Goal: Information Seeking & Learning: Check status

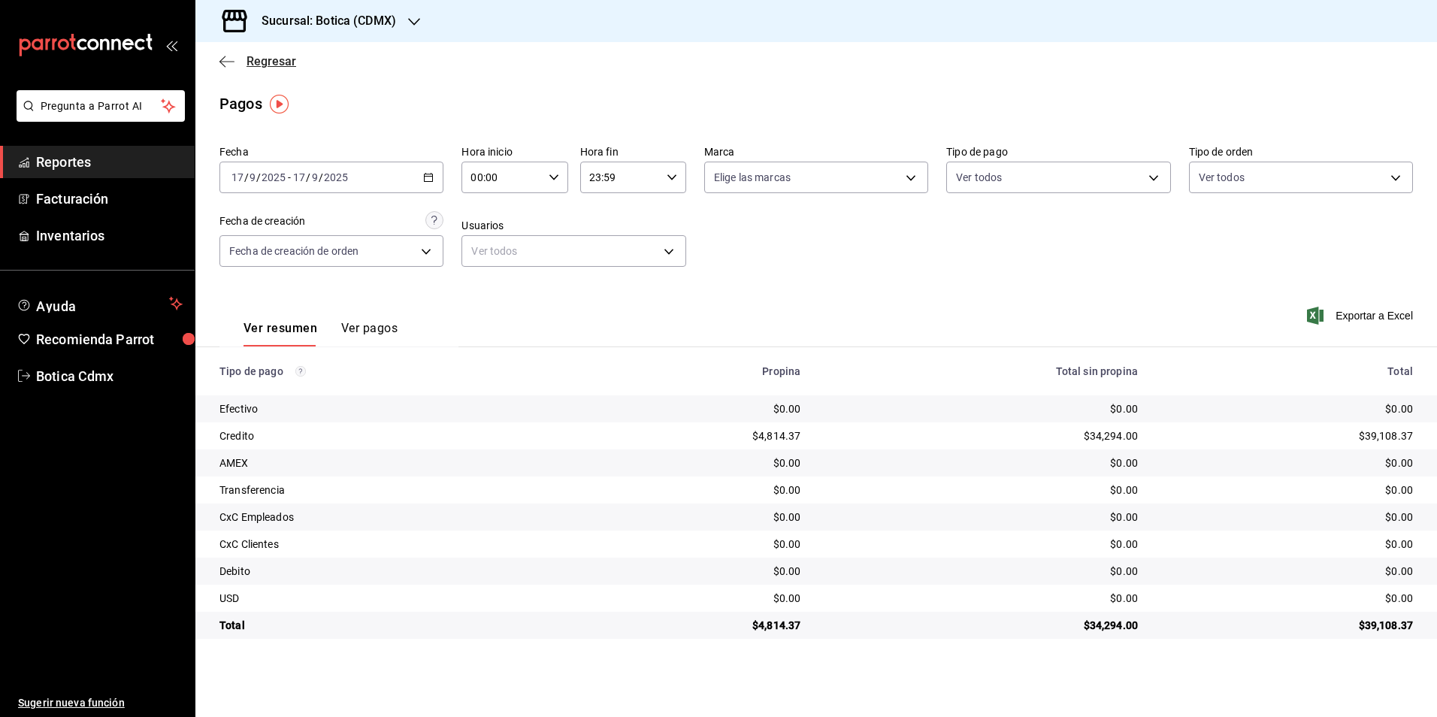
click at [263, 57] on span "Regresar" at bounding box center [271, 61] width 50 height 14
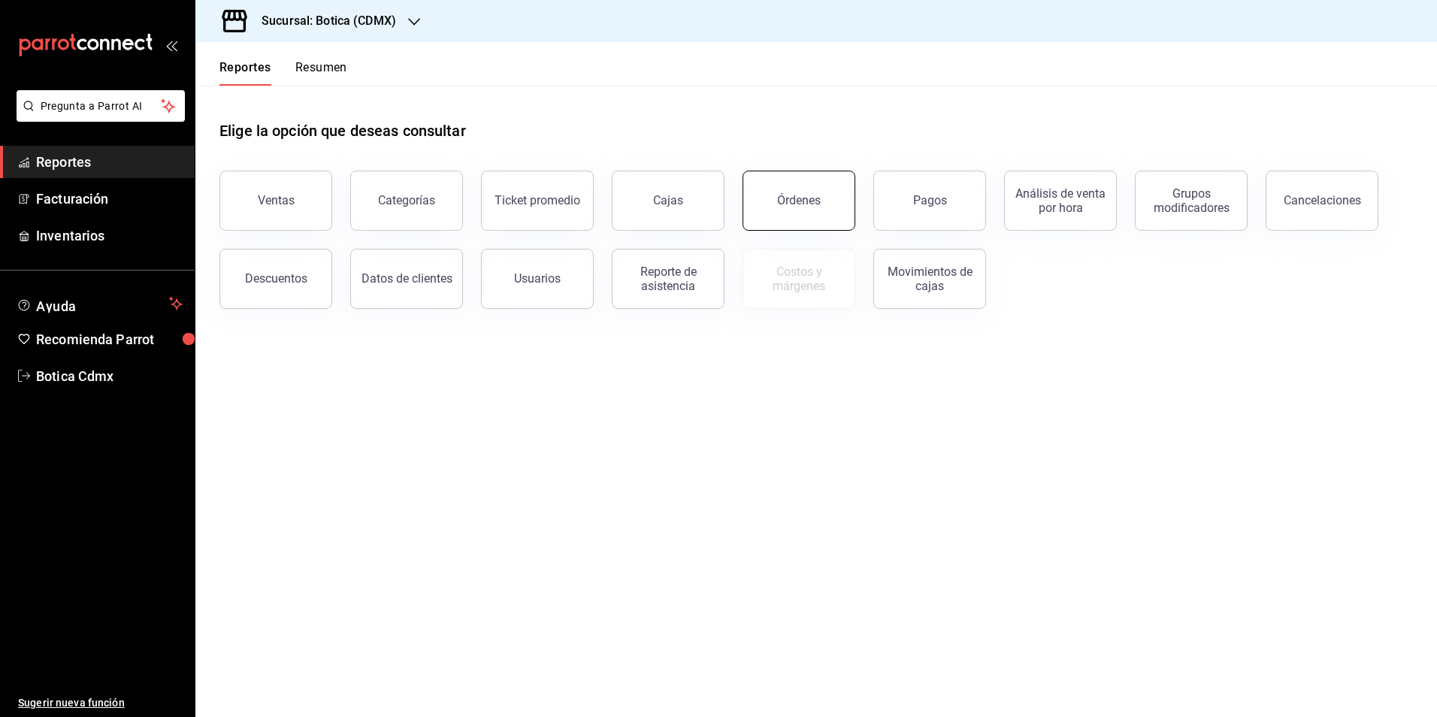
click at [787, 204] on div "Órdenes" at bounding box center [799, 200] width 44 height 14
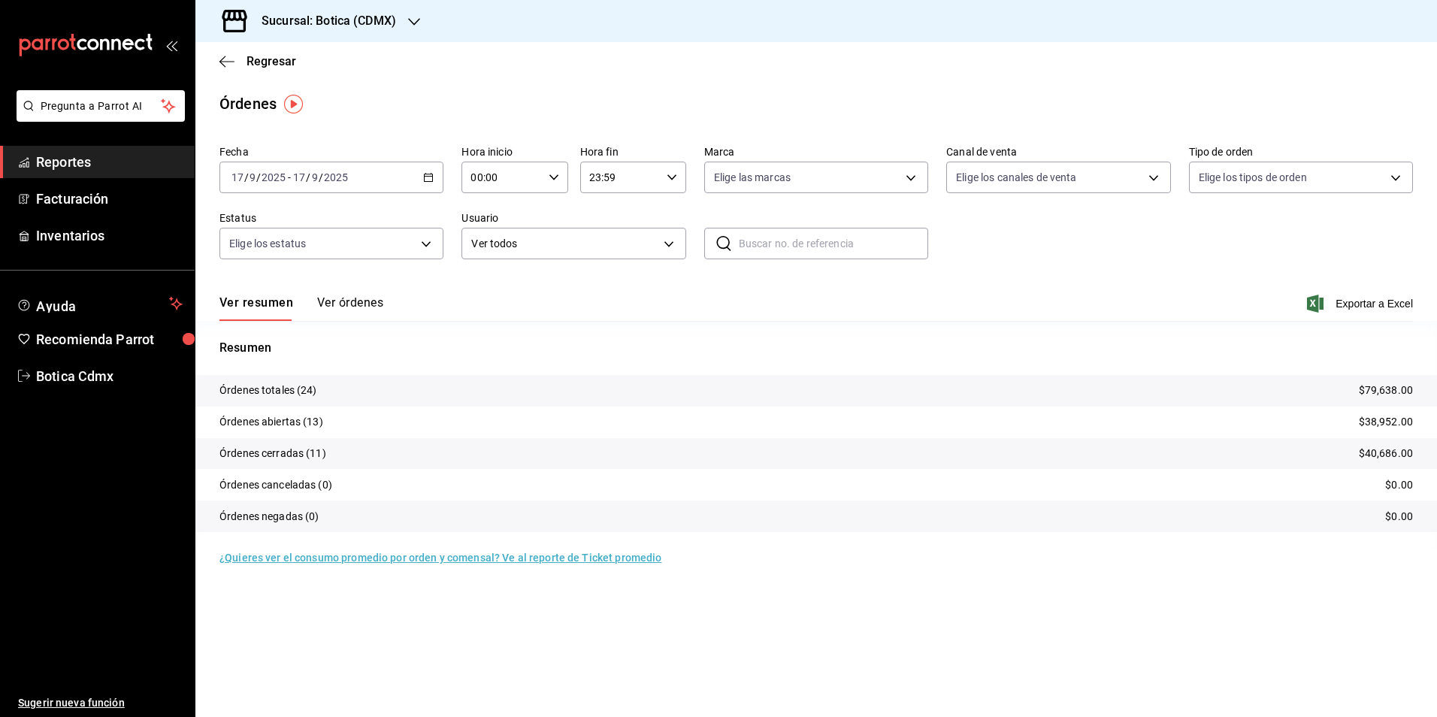
click at [510, 176] on input "00:00" at bounding box center [501, 177] width 80 height 30
click at [489, 289] on span "02" at bounding box center [487, 288] width 29 height 12
type input "02:00"
click at [280, 64] on div at bounding box center [718, 358] width 1437 height 717
click at [267, 64] on span "Regresar" at bounding box center [271, 61] width 50 height 14
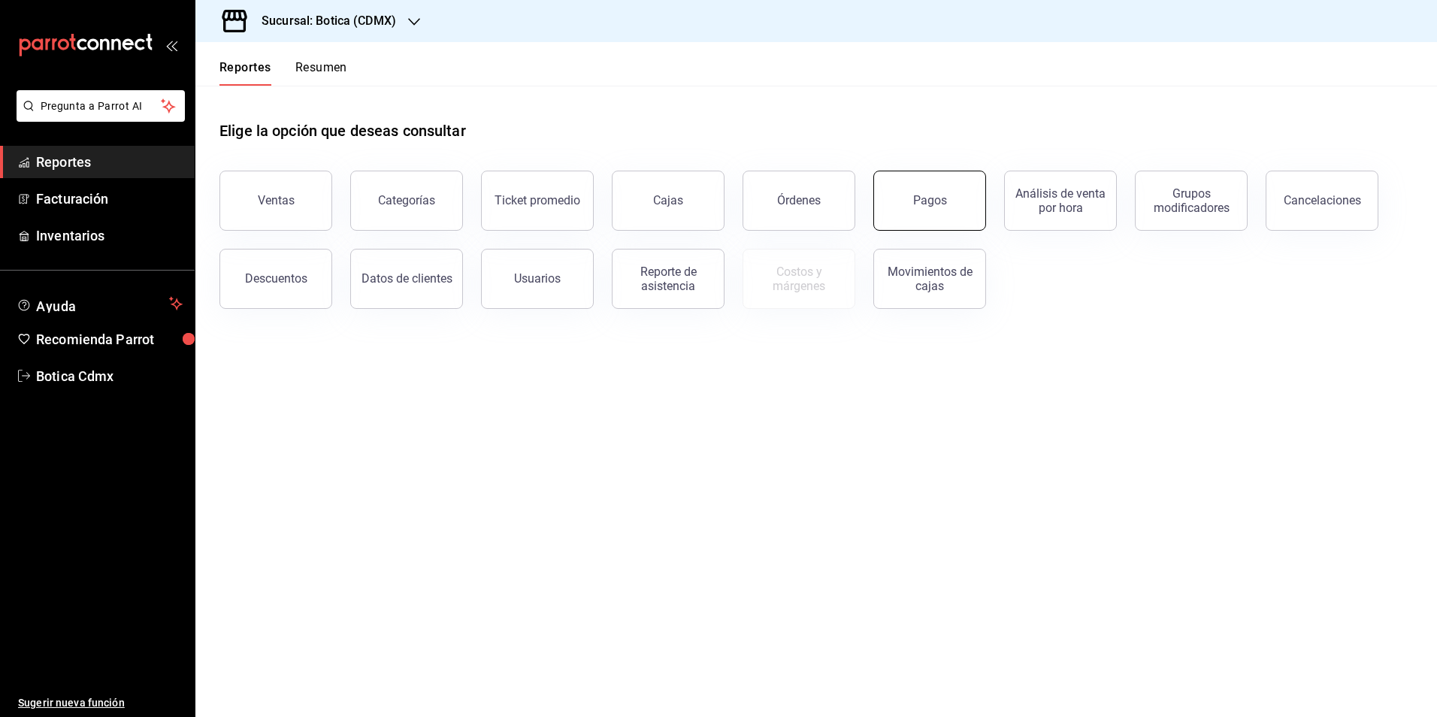
click at [936, 209] on button "Pagos" at bounding box center [929, 201] width 113 height 60
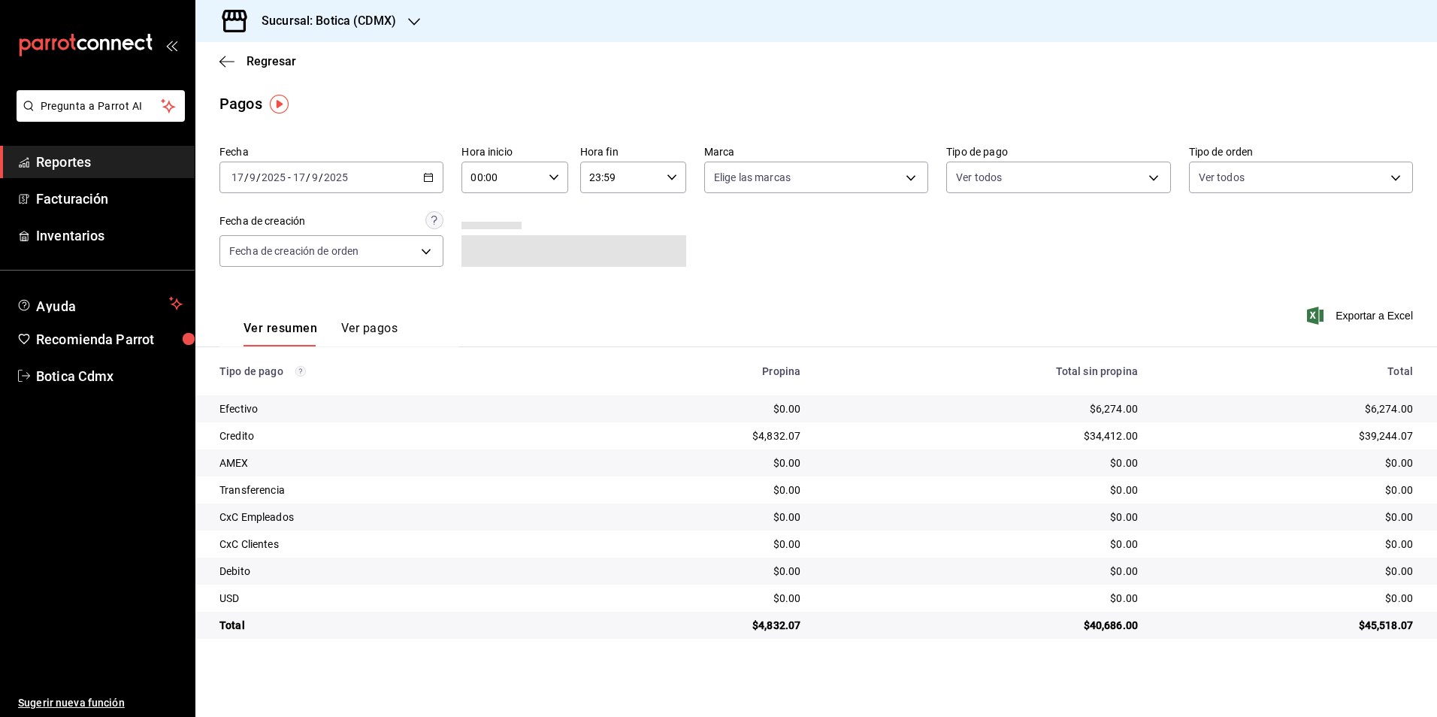
click at [494, 178] on input "00:00" at bounding box center [501, 177] width 80 height 30
click at [486, 290] on span "02" at bounding box center [487, 288] width 29 height 12
type input "02:00"
click at [791, 274] on div at bounding box center [718, 358] width 1437 height 717
click at [265, 59] on span "Regresar" at bounding box center [271, 61] width 50 height 14
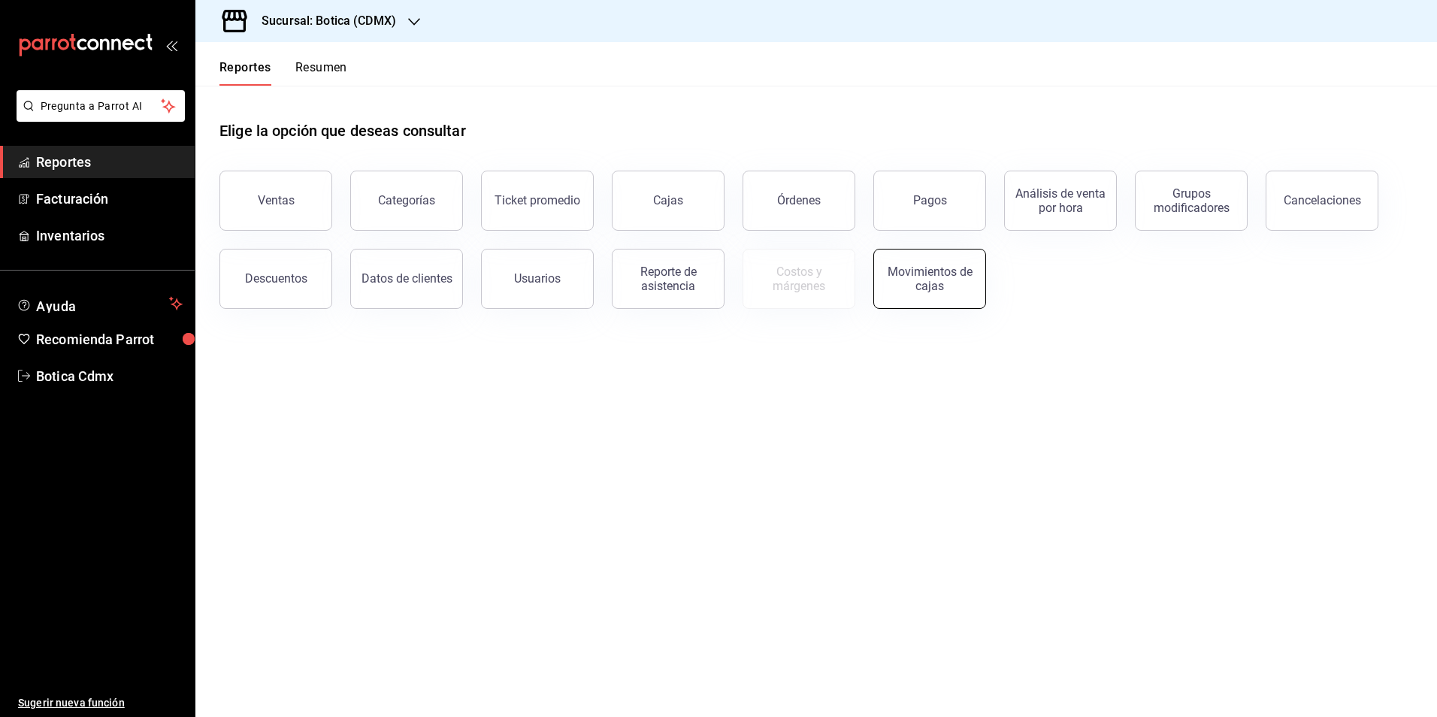
click at [945, 274] on div "Movimientos de cajas" at bounding box center [929, 279] width 93 height 29
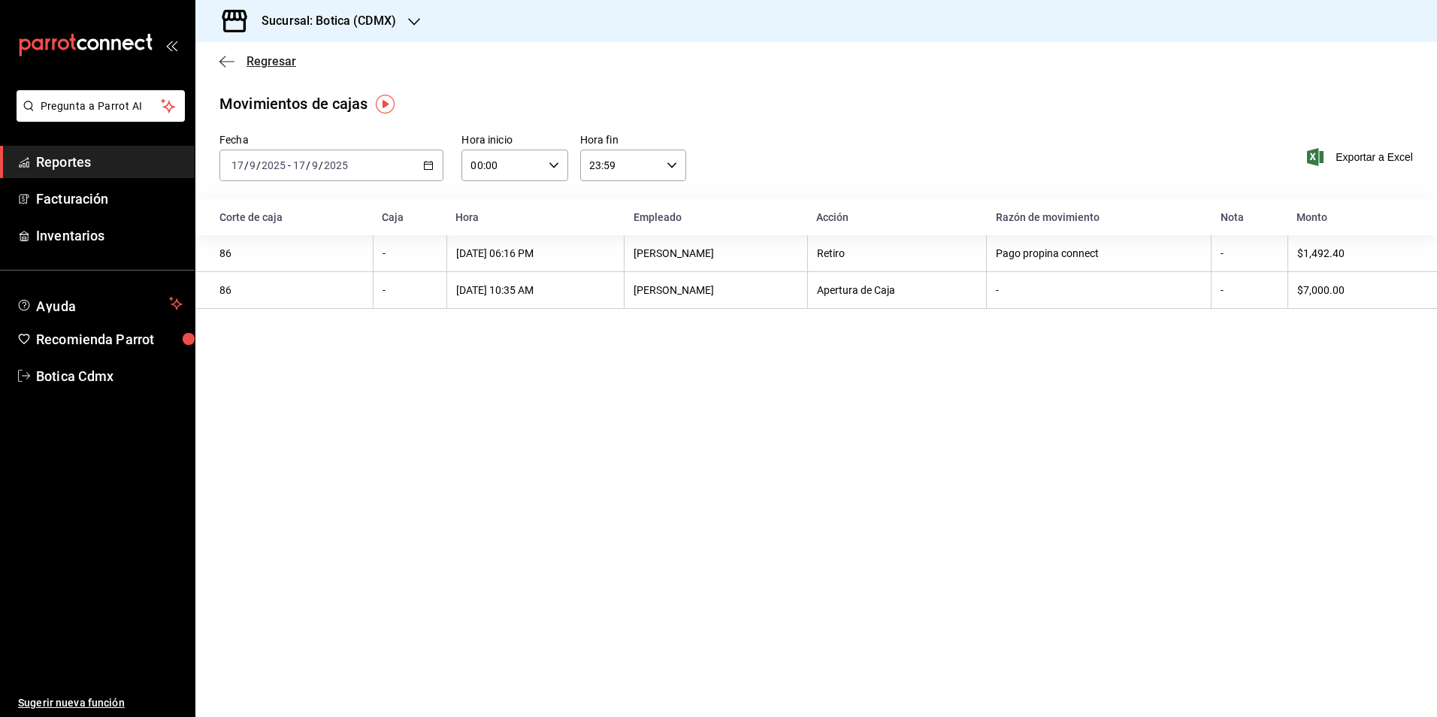
click at [254, 58] on span "Regresar" at bounding box center [271, 61] width 50 height 14
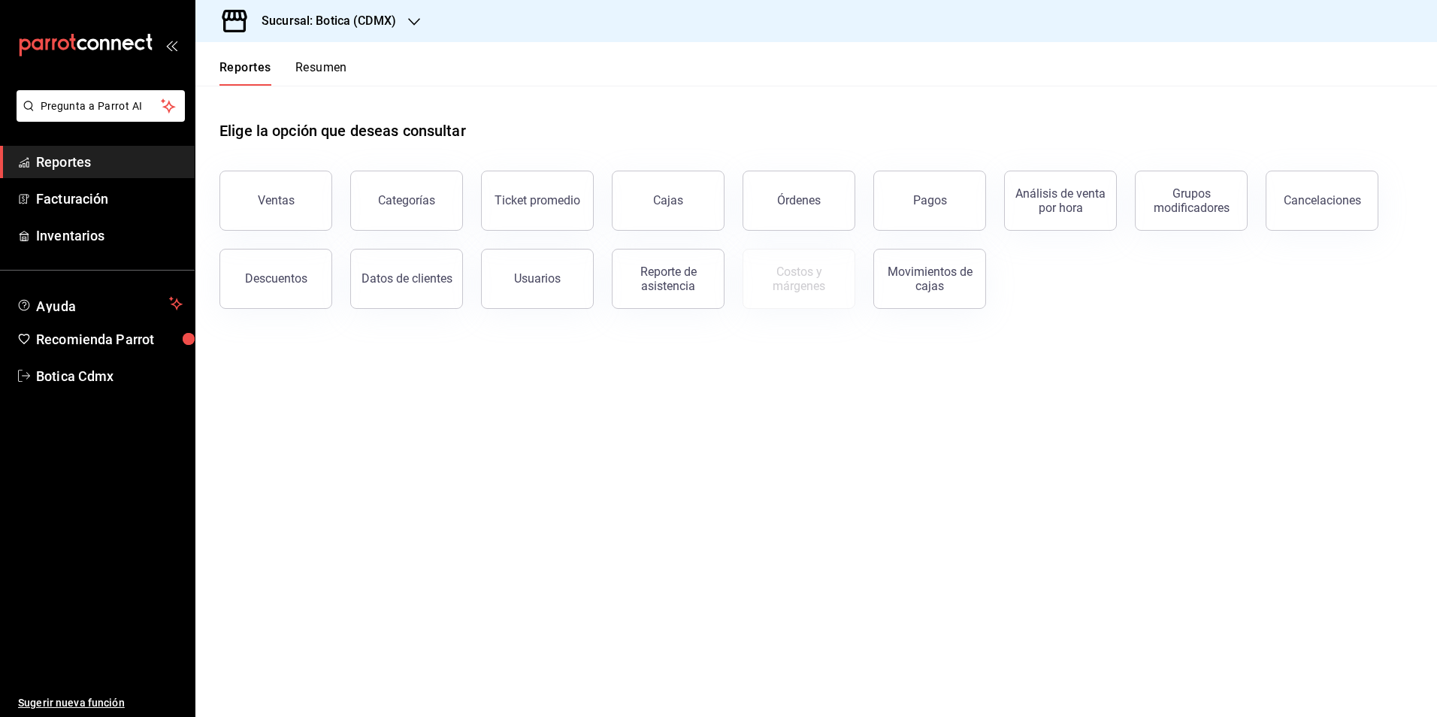
click at [322, 73] on button "Resumen" at bounding box center [321, 73] width 52 height 26
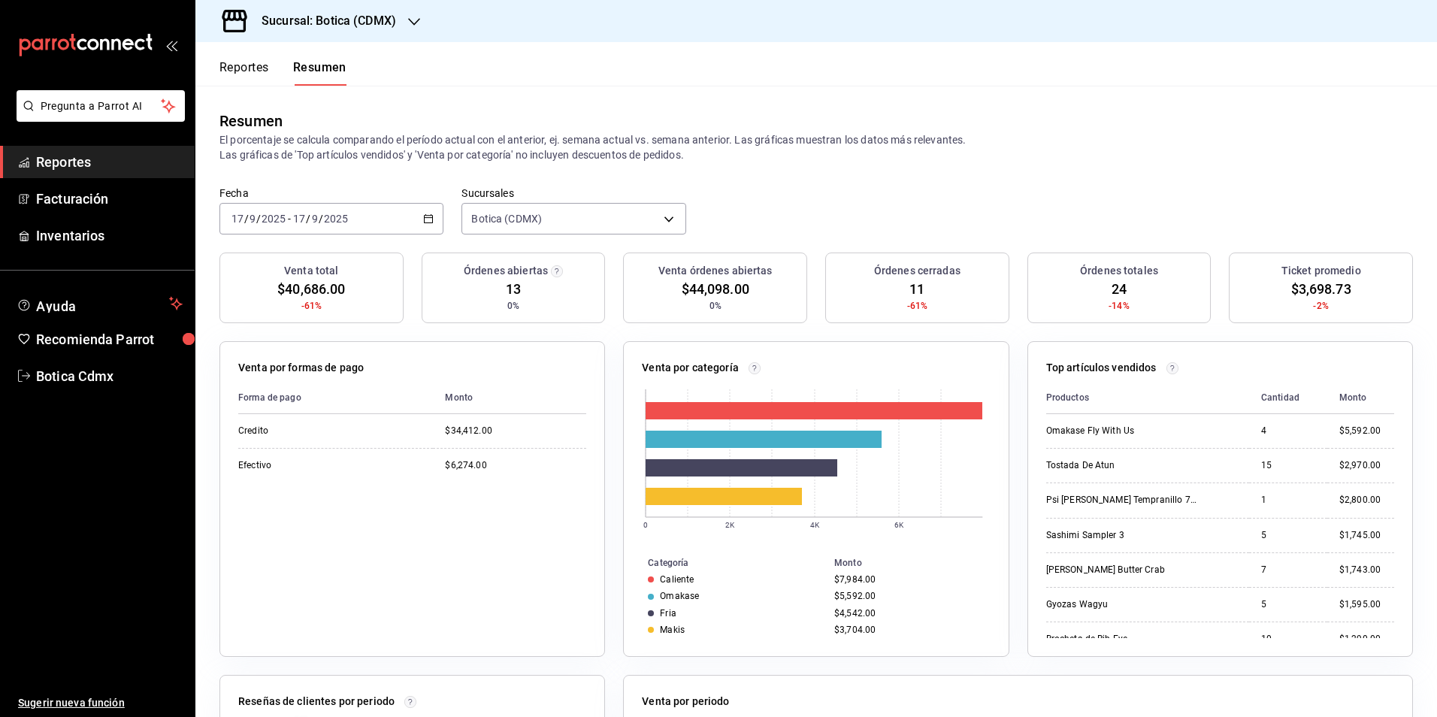
click at [89, 161] on span "Reportes" at bounding box center [109, 162] width 147 height 20
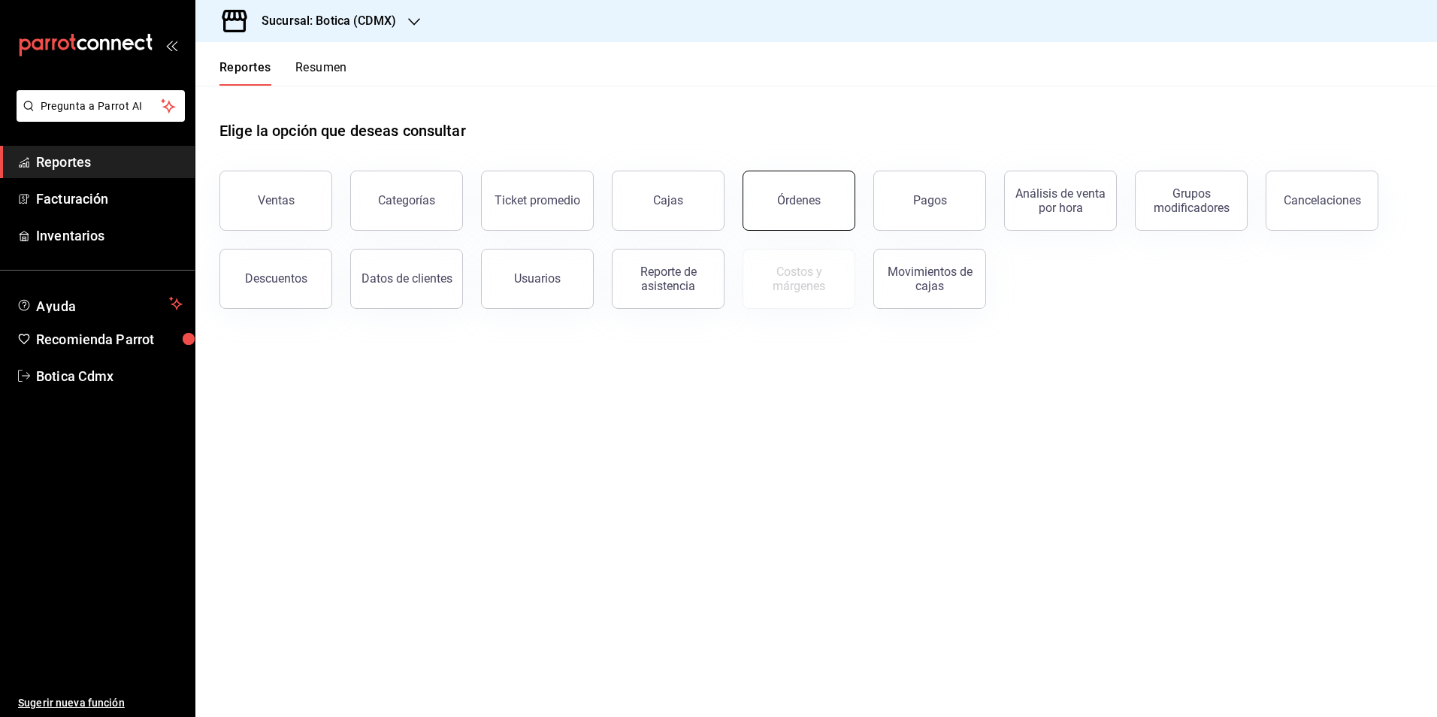
click at [800, 198] on div "Órdenes" at bounding box center [799, 200] width 44 height 14
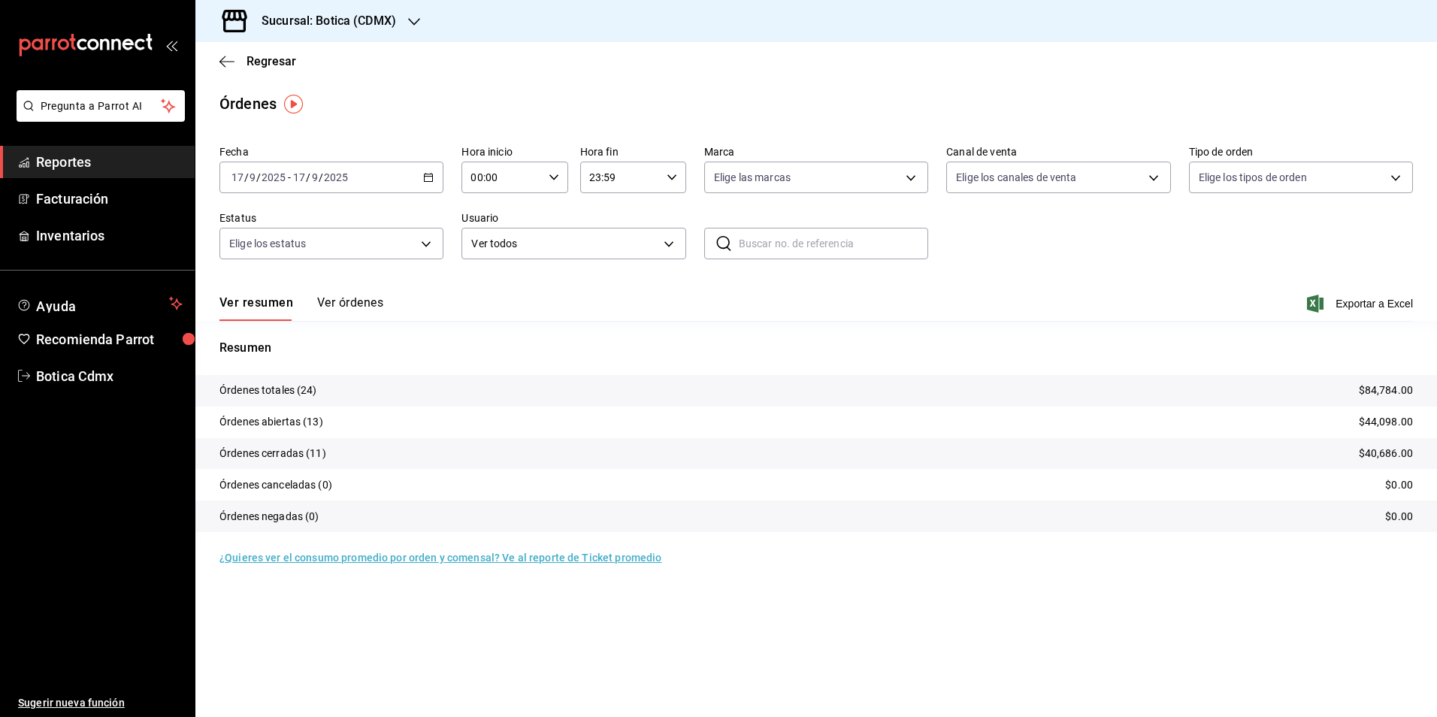
click at [491, 179] on input "00:00" at bounding box center [501, 177] width 80 height 30
click at [481, 286] on span "02" at bounding box center [487, 288] width 29 height 12
type input "02:00"
